Goal: Task Accomplishment & Management: Manage account settings

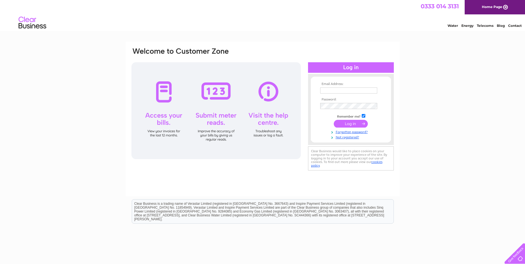
type input "[EMAIL_ADDRESS][DOMAIN_NAME]"
click at [354, 122] on input "submit" at bounding box center [351, 124] width 34 height 8
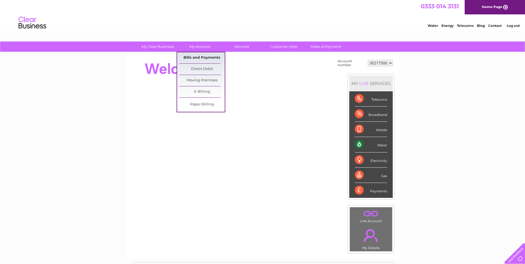
click at [201, 58] on link "Bills and Payments" at bounding box center [202, 57] width 46 height 11
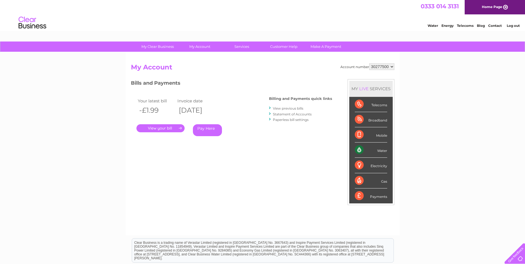
click at [167, 132] on link "." at bounding box center [161, 128] width 48 height 8
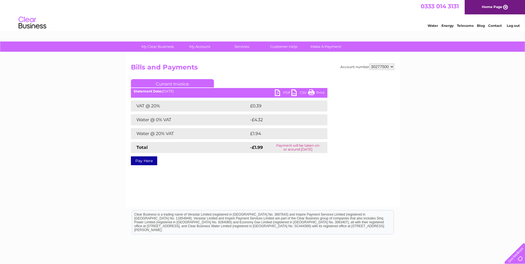
click at [278, 92] on link "PDF" at bounding box center [283, 93] width 17 height 8
